Goal: Task Accomplishment & Management: Manage account settings

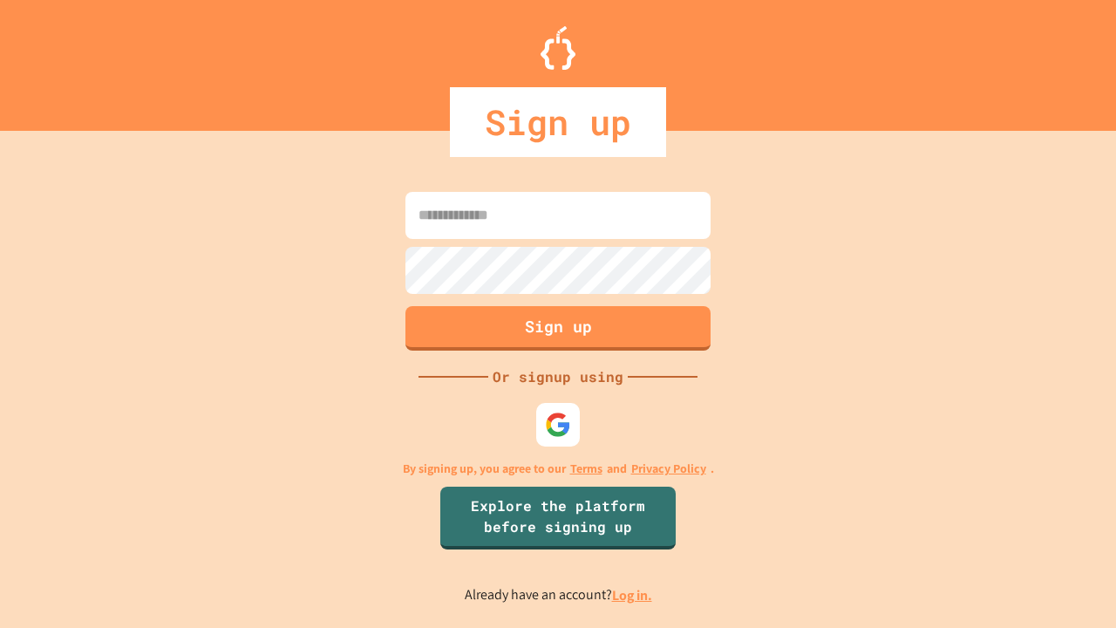
click at [633, 595] on link "Log in." at bounding box center [632, 595] width 40 height 18
